Goal: Transaction & Acquisition: Purchase product/service

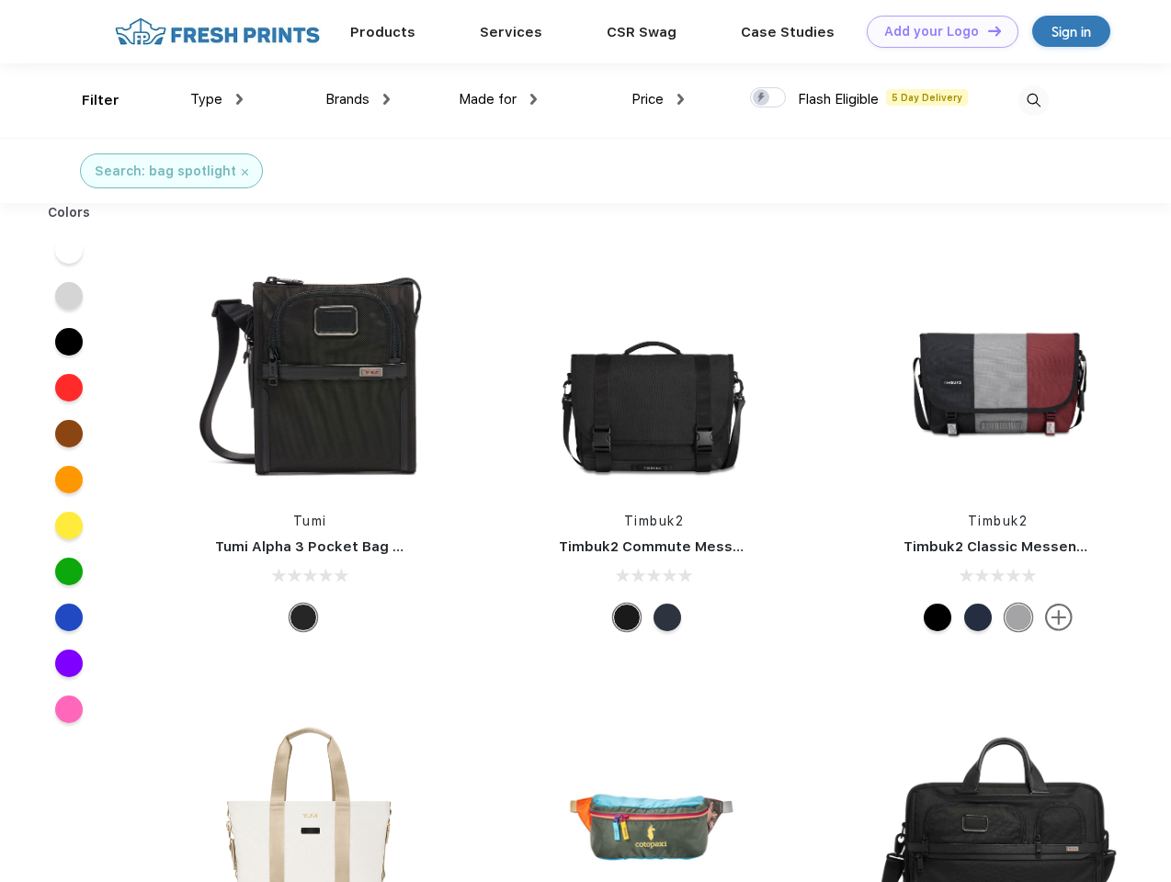
click at [935, 31] on link "Add your Logo Design Tool" at bounding box center [943, 32] width 152 height 32
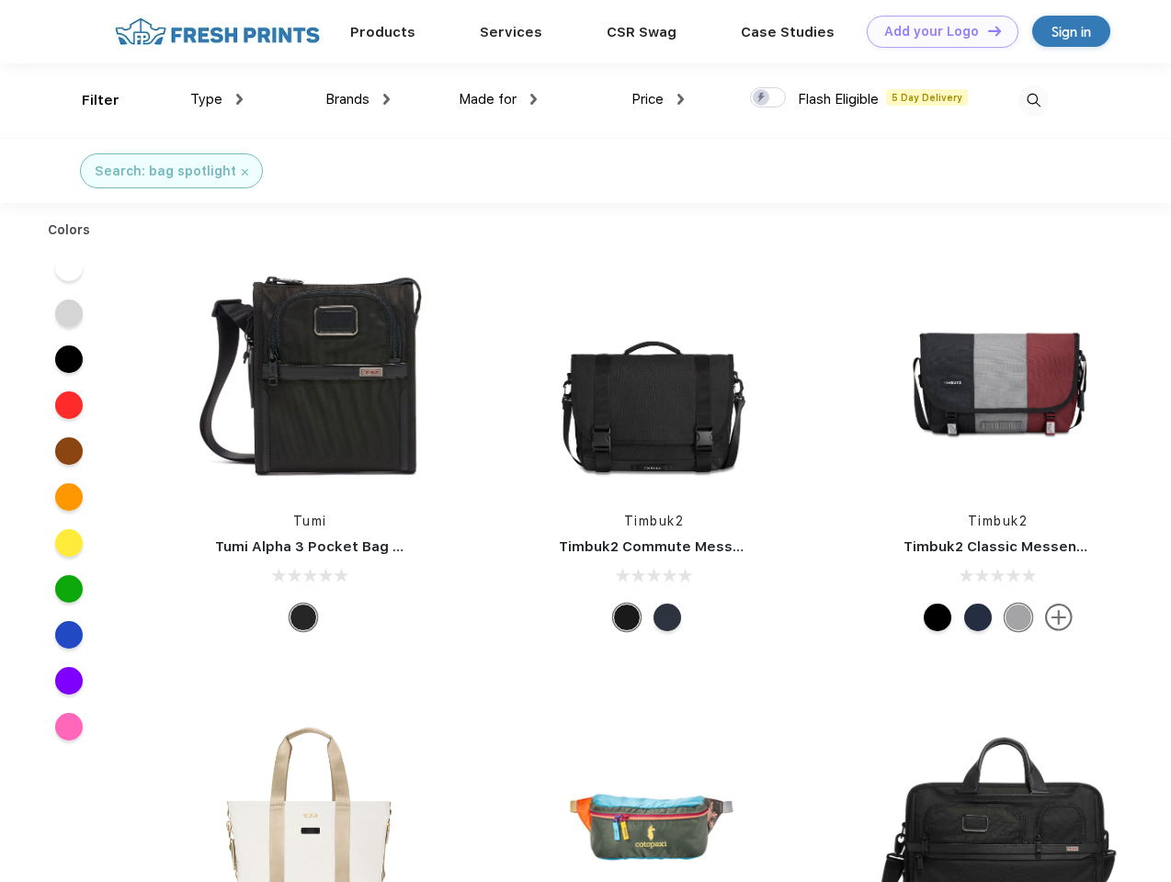
click at [0, 0] on div "Design Tool" at bounding box center [0, 0] width 0 height 0
click at [986, 30] on link "Add your Logo Design Tool" at bounding box center [943, 32] width 152 height 32
click at [88, 100] on div "Filter" at bounding box center [101, 100] width 38 height 21
click at [217, 99] on span "Type" at bounding box center [206, 99] width 32 height 17
click at [357, 99] on span "Brands" at bounding box center [347, 99] width 44 height 17
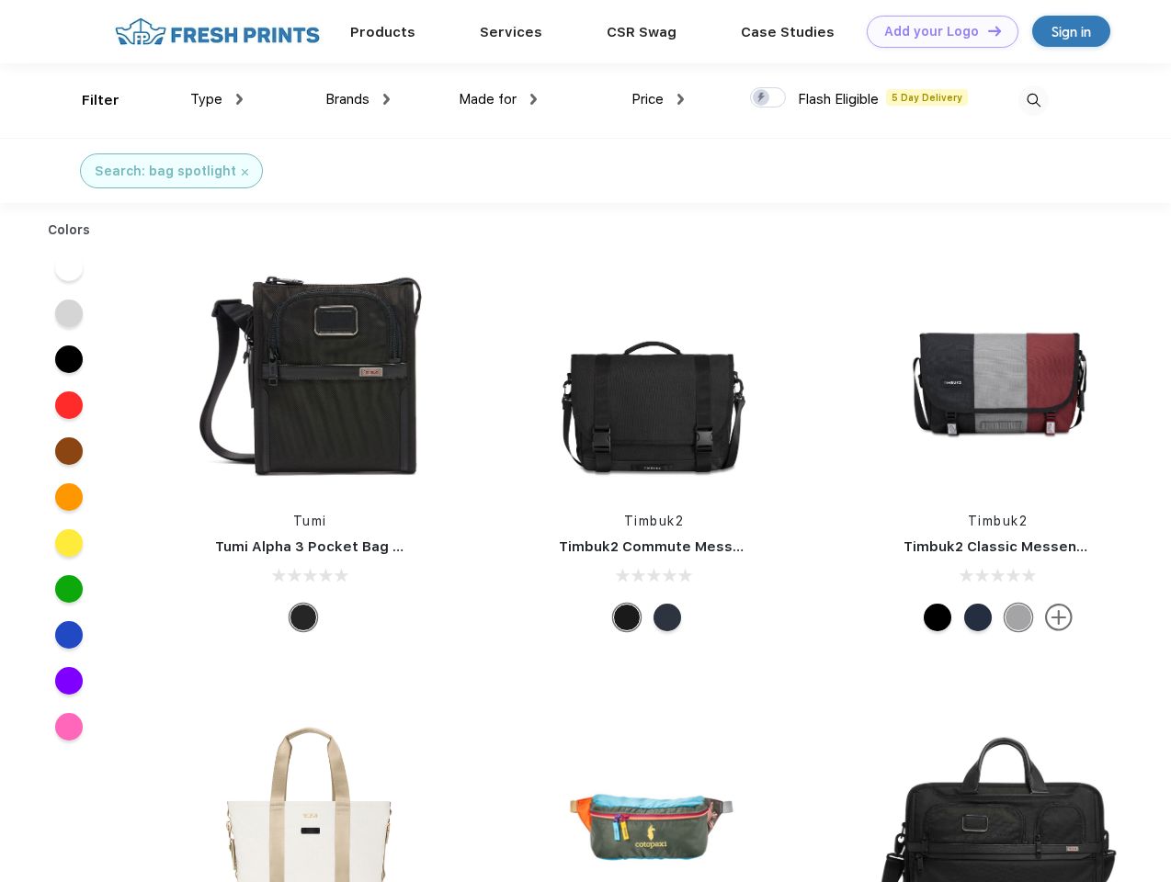
click at [498, 99] on span "Made for" at bounding box center [488, 99] width 58 height 17
click at [658, 99] on span "Price" at bounding box center [647, 99] width 32 height 17
click at [768, 98] on div at bounding box center [768, 97] width 36 height 20
click at [762, 98] on input "checkbox" at bounding box center [756, 92] width 12 height 12
click at [1033, 100] on img at bounding box center [1033, 100] width 30 height 30
